Goal: Task Accomplishment & Management: Manage account settings

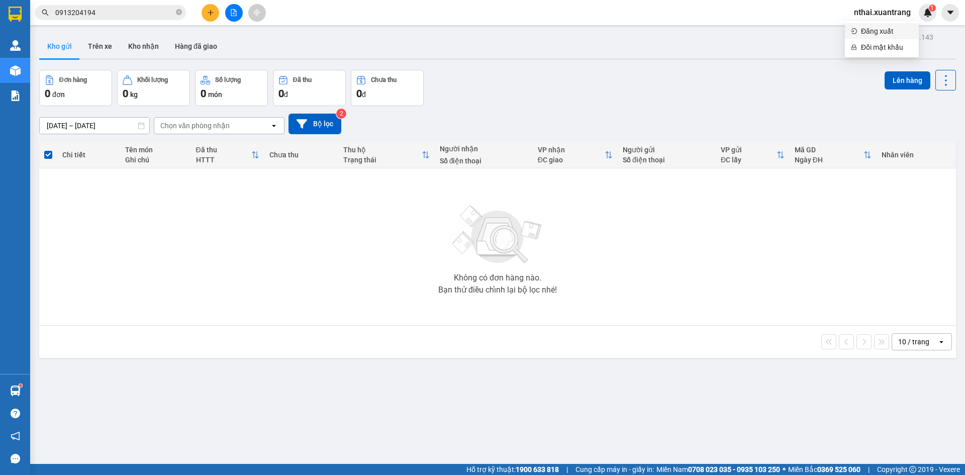
click at [870, 32] on span "Đăng xuất" at bounding box center [887, 31] width 52 height 11
click at [879, 14] on span "nthai.xuantrang" at bounding box center [882, 12] width 73 height 13
click at [875, 31] on span "Đăng xuất" at bounding box center [887, 31] width 52 height 11
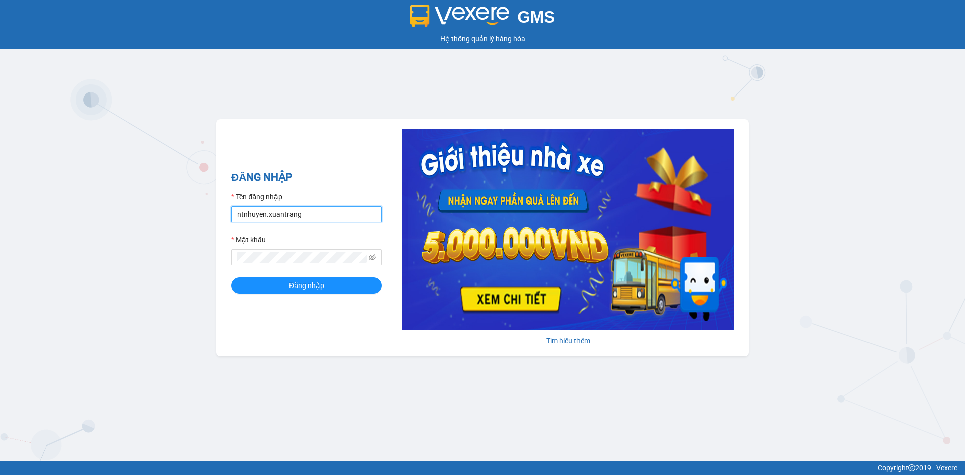
click at [304, 216] on input "ntnhuyen.xuantrang" at bounding box center [306, 214] width 151 height 16
click at [249, 213] on input "dtttoan.xuantrang" at bounding box center [306, 214] width 151 height 16
click at [248, 213] on input "dtttoan.xuantrang" at bounding box center [306, 214] width 151 height 16
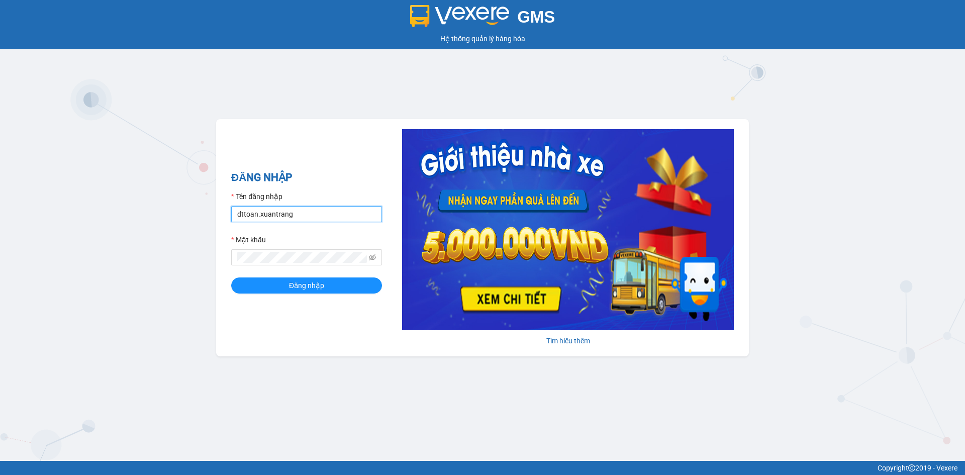
type input "dttoan.xuantrang"
click at [265, 249] on div "Mật khẩu" at bounding box center [306, 241] width 151 height 15
click at [265, 250] on span at bounding box center [306, 257] width 151 height 16
click at [265, 251] on span at bounding box center [306, 257] width 151 height 16
click at [231, 278] on button "Đăng nhập" at bounding box center [306, 286] width 151 height 16
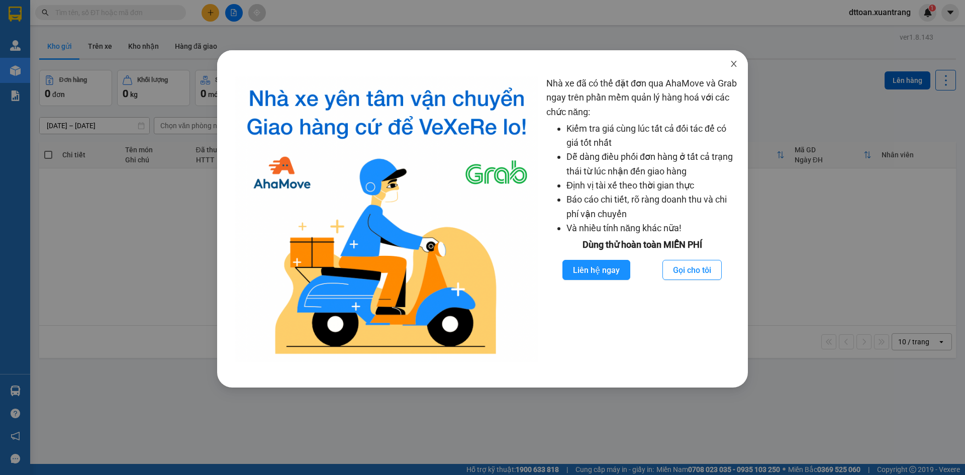
drag, startPoint x: 729, startPoint y: 63, endPoint x: 696, endPoint y: 90, distance: 42.1
click at [725, 66] on span "Close" at bounding box center [734, 64] width 28 height 28
